Goal: Learn about a topic: Learn about a topic

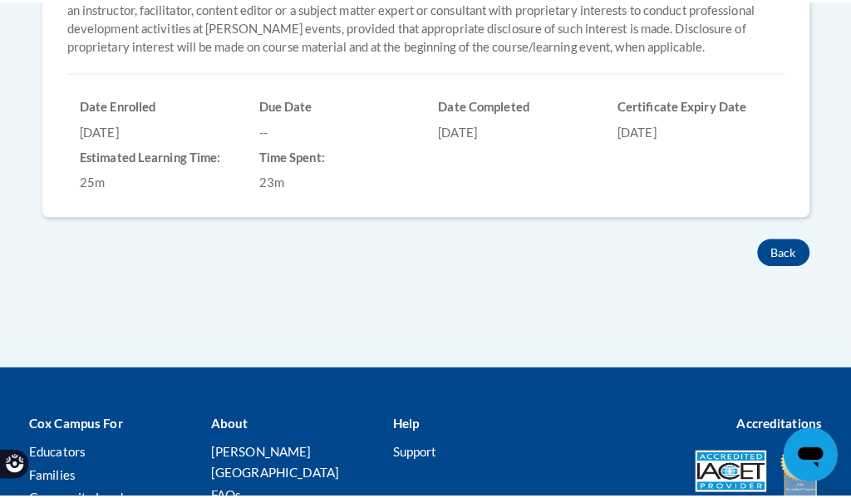
scroll to position [333, 0]
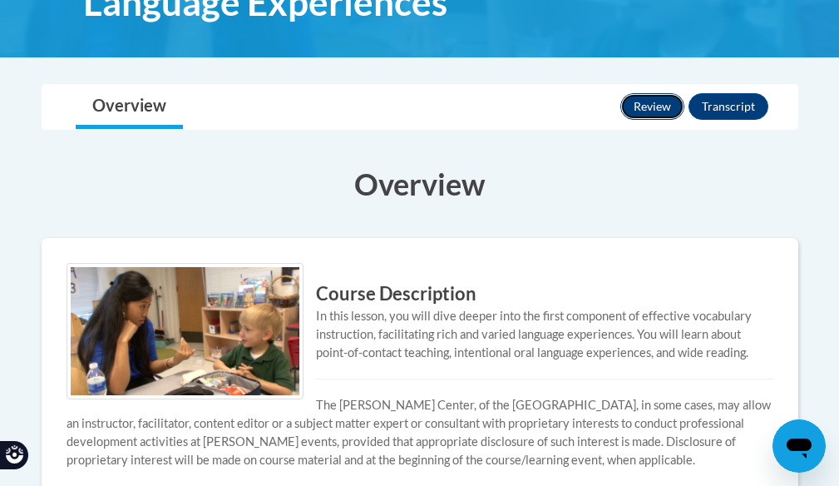
click at [646, 106] on button "Review" at bounding box center [652, 106] width 64 height 27
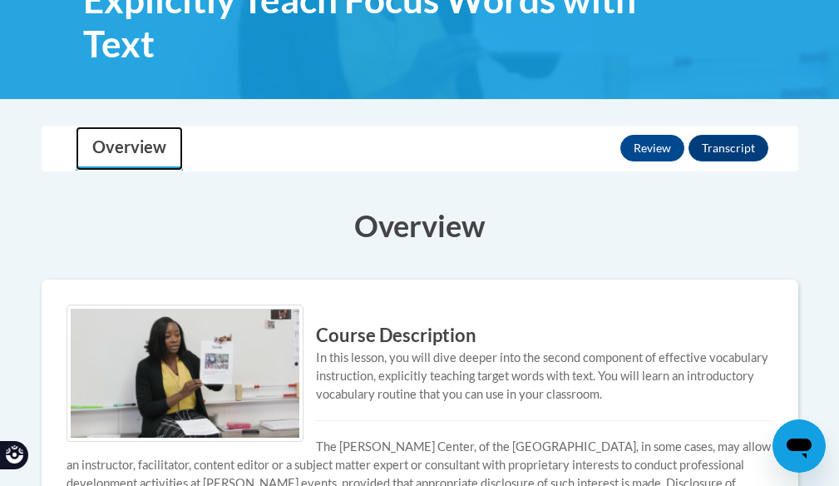
click at [132, 145] on link "Overview" at bounding box center [129, 148] width 107 height 44
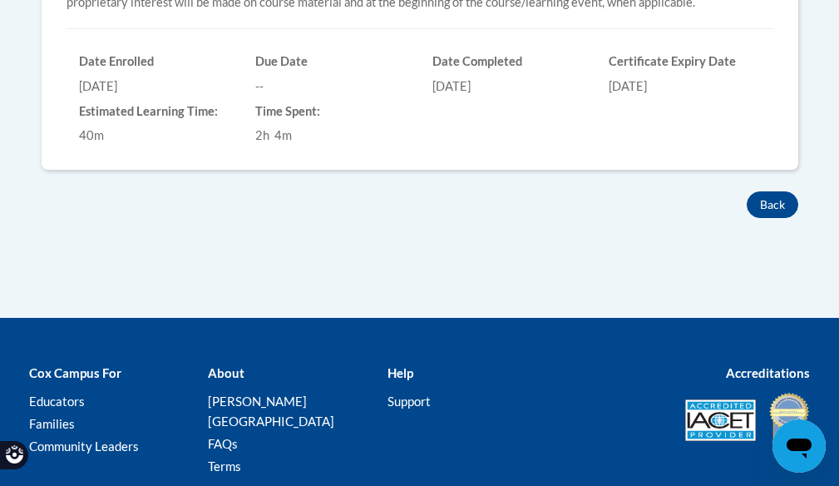
scroll to position [457, 0]
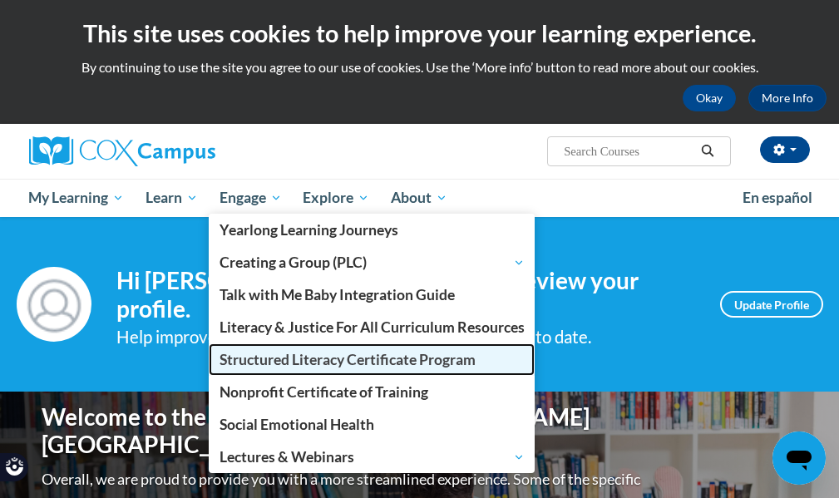
click at [323, 351] on span "Structured Literacy Certificate Program" at bounding box center [347, 359] width 256 height 17
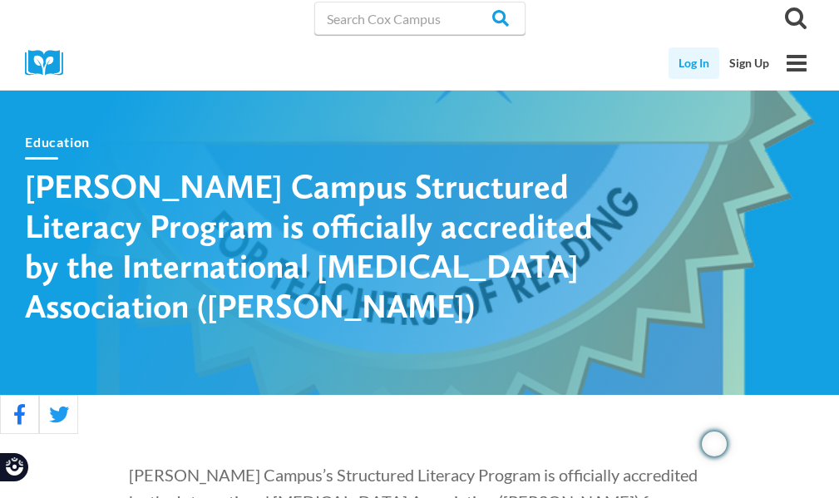
click at [698, 62] on link "Log In" at bounding box center [693, 63] width 51 height 32
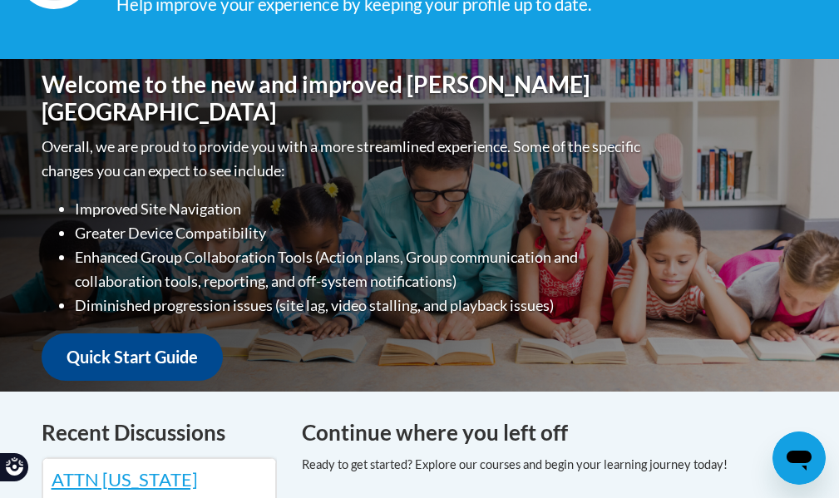
scroll to position [416, 0]
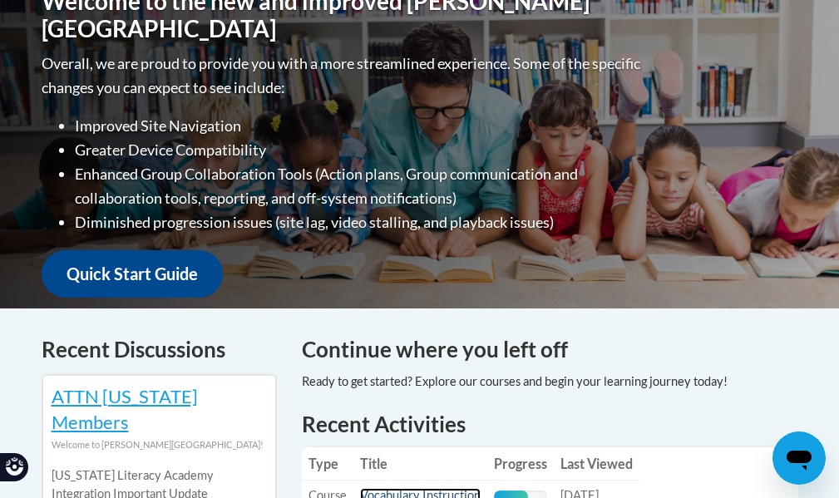
click at [472, 488] on link "Vocabulary Instruction" at bounding box center [420, 495] width 121 height 14
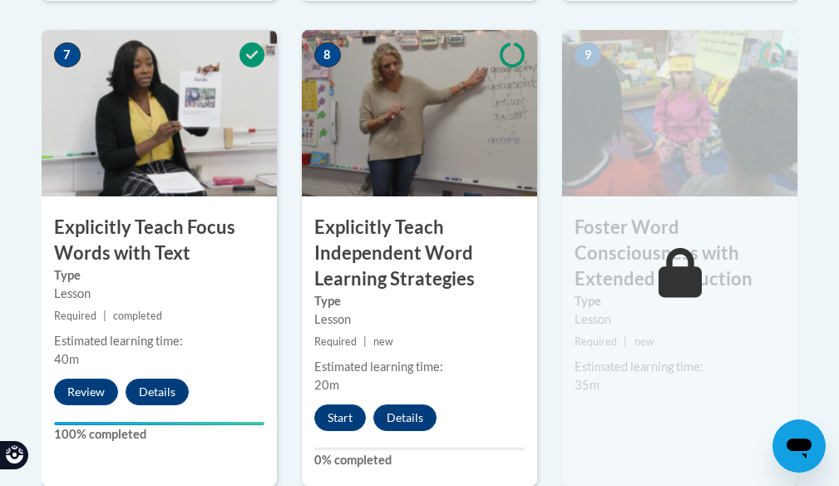
scroll to position [1580, 0]
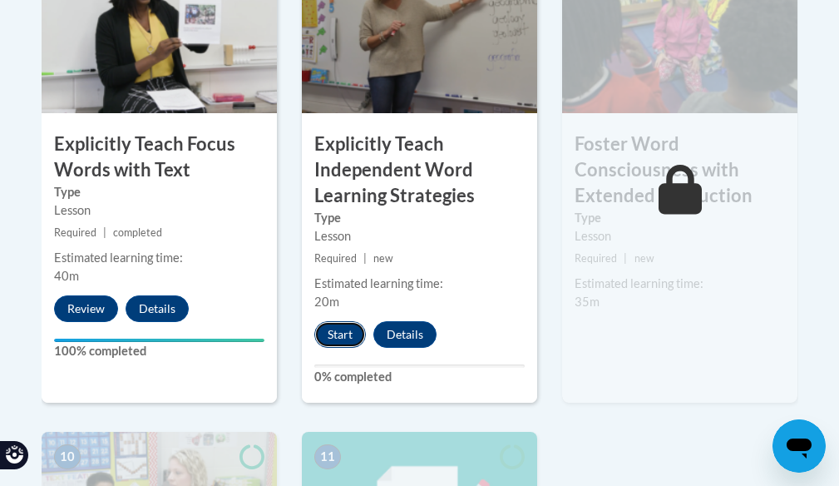
click at [326, 321] on button "Start" at bounding box center [340, 334] width 52 height 27
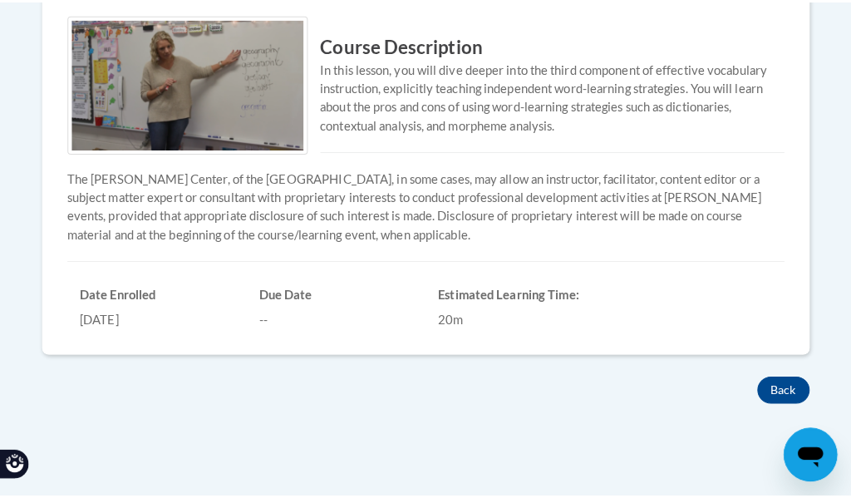
scroll to position [416, 0]
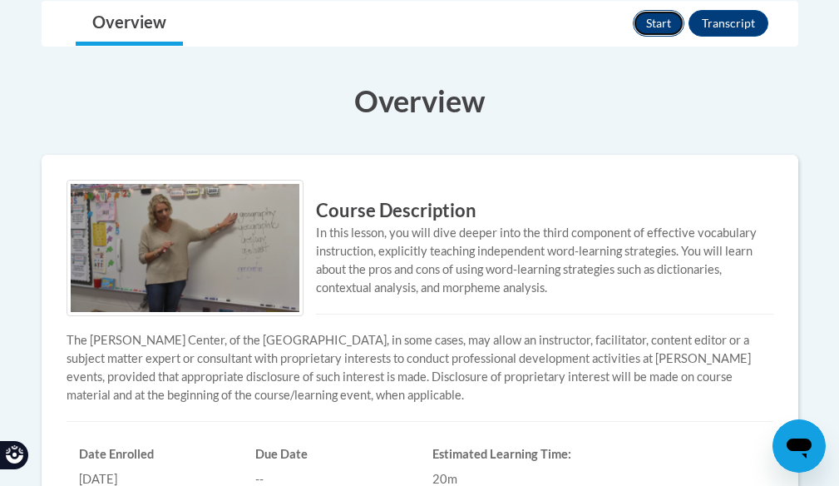
click at [649, 27] on button "Start" at bounding box center [659, 23] width 52 height 27
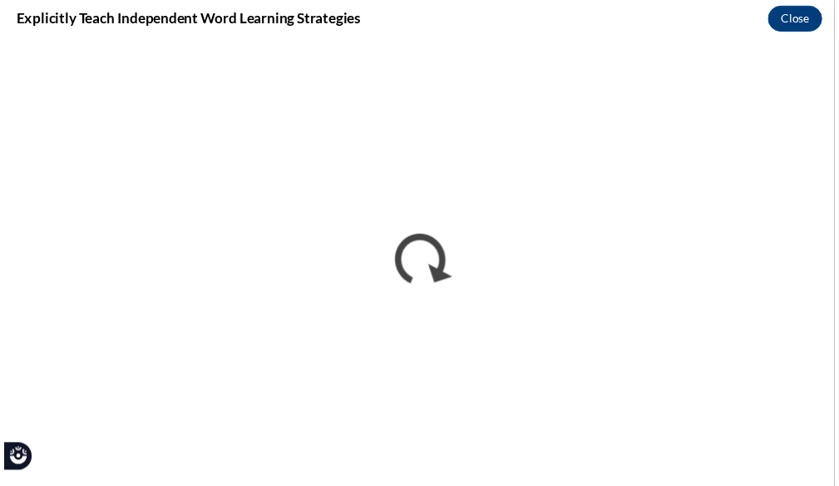
scroll to position [0, 0]
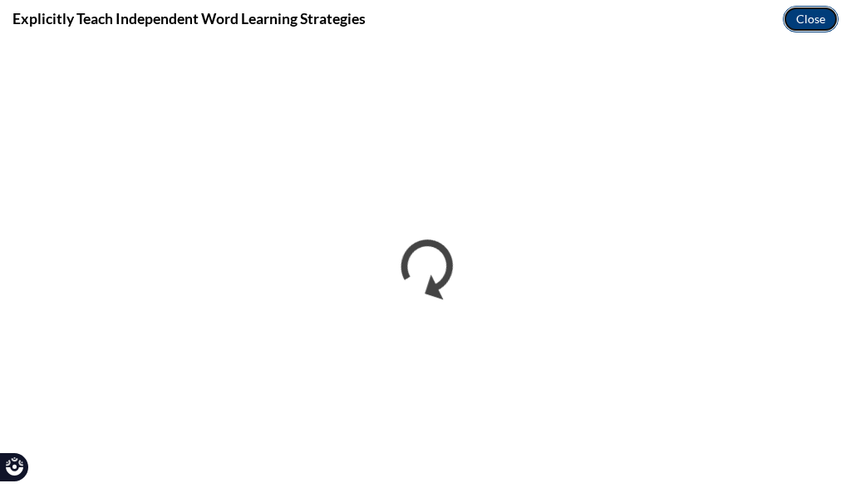
drag, startPoint x: 795, startPoint y: 21, endPoint x: 788, endPoint y: 8, distance: 14.1
click at [795, 21] on button "Close" at bounding box center [811, 19] width 56 height 27
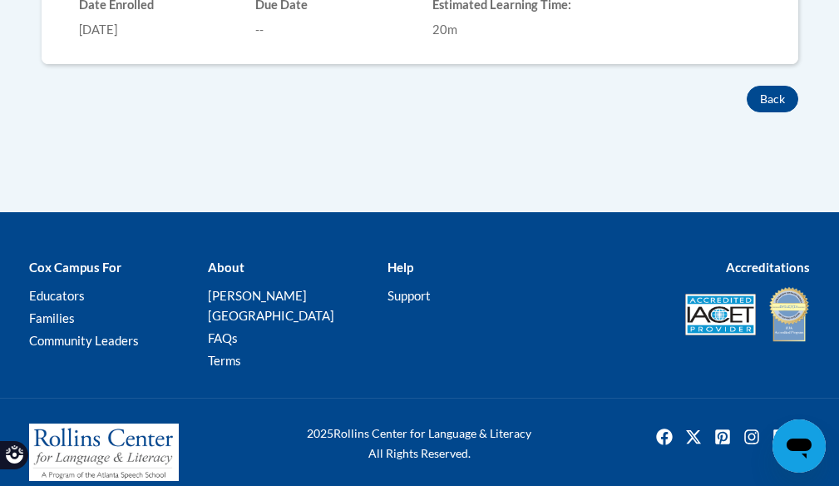
scroll to position [366, 0]
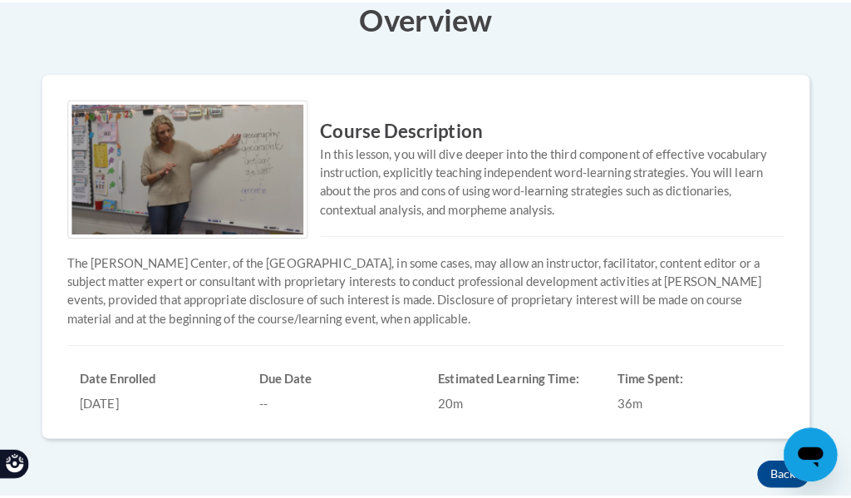
scroll to position [249, 0]
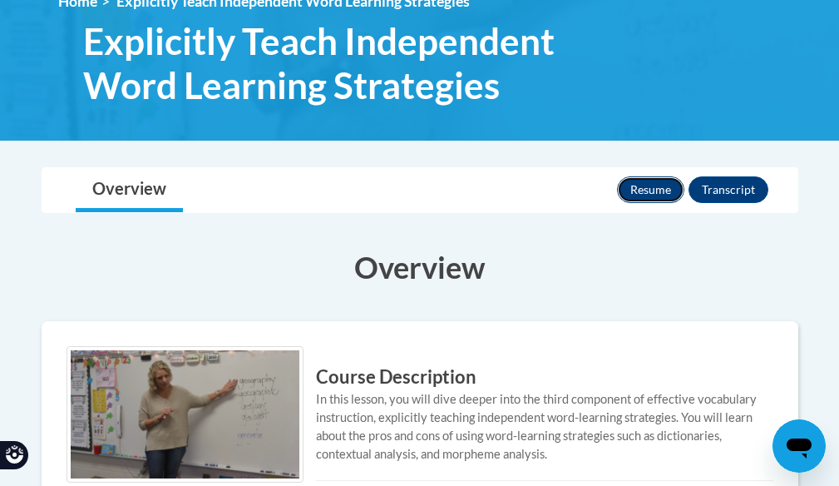
click at [634, 185] on button "Resume" at bounding box center [650, 189] width 67 height 27
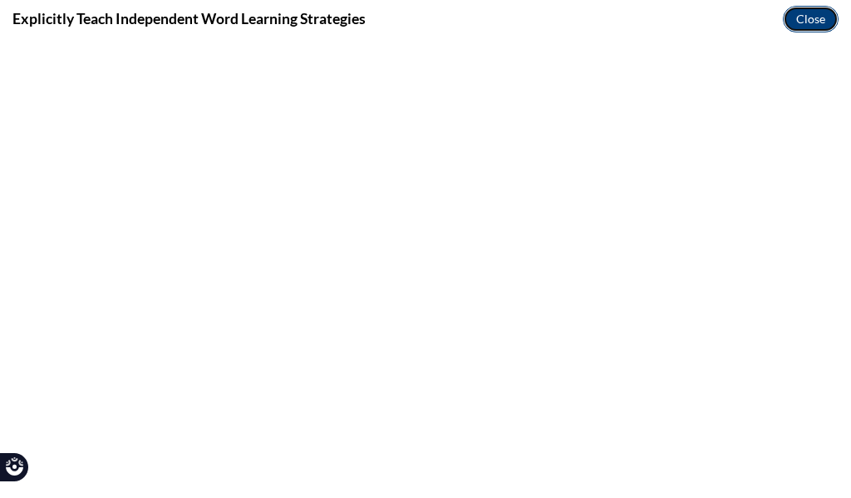
click at [814, 22] on button "Close" at bounding box center [811, 19] width 56 height 27
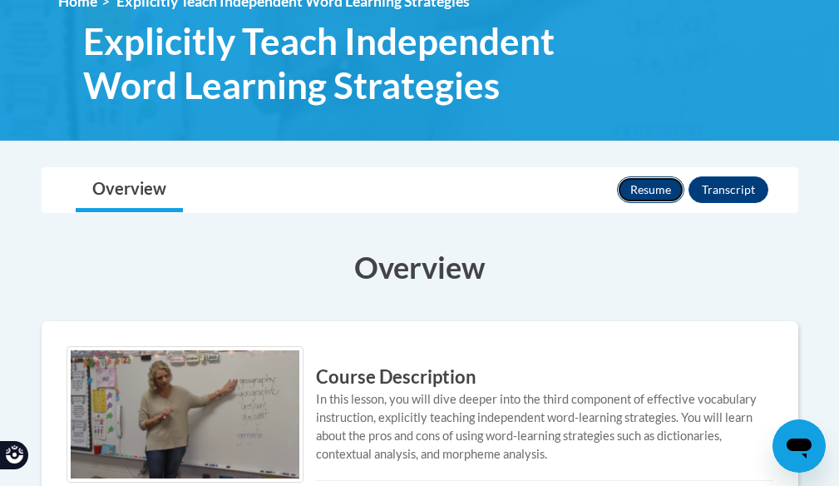
click at [650, 195] on button "Resume" at bounding box center [650, 189] width 67 height 27
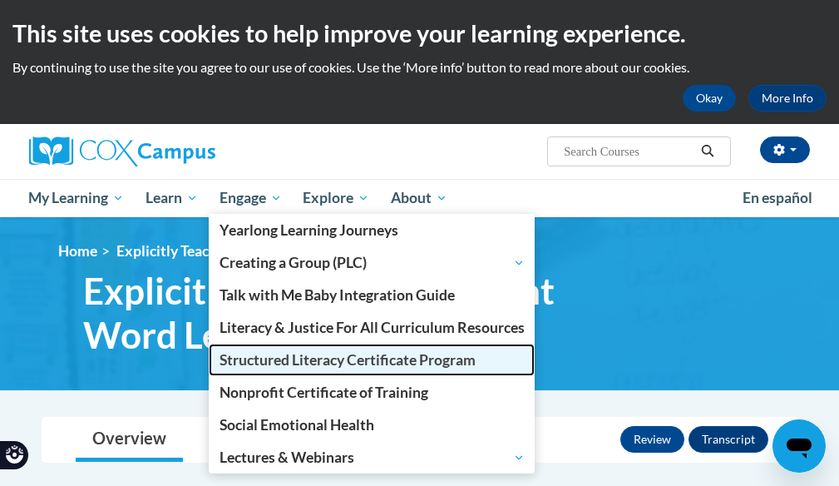
click at [268, 355] on span "Structured Literacy Certificate Program" at bounding box center [347, 359] width 256 height 17
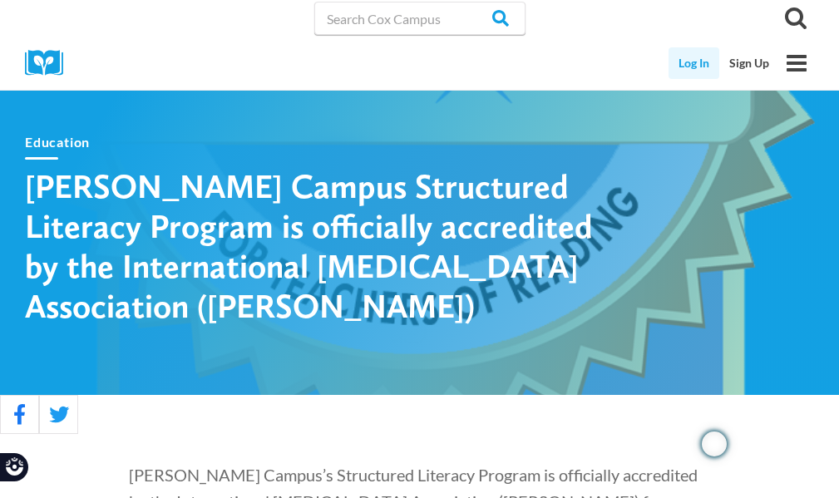
click at [683, 62] on link "Log In" at bounding box center [693, 63] width 51 height 32
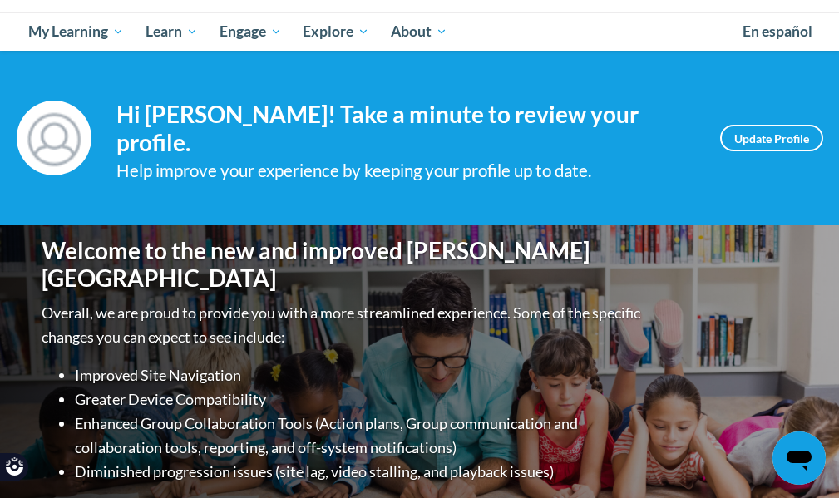
scroll to position [499, 0]
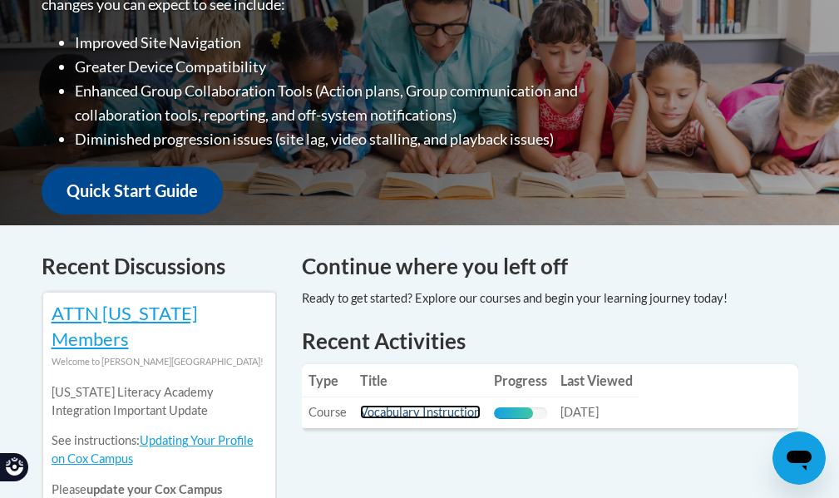
click at [426, 405] on link "Vocabulary Instruction" at bounding box center [420, 412] width 121 height 14
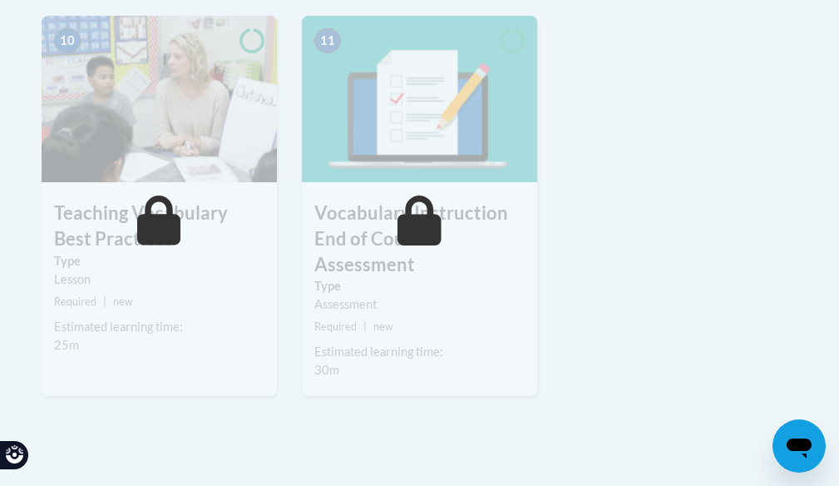
scroll to position [1663, 0]
